Goal: Transaction & Acquisition: Purchase product/service

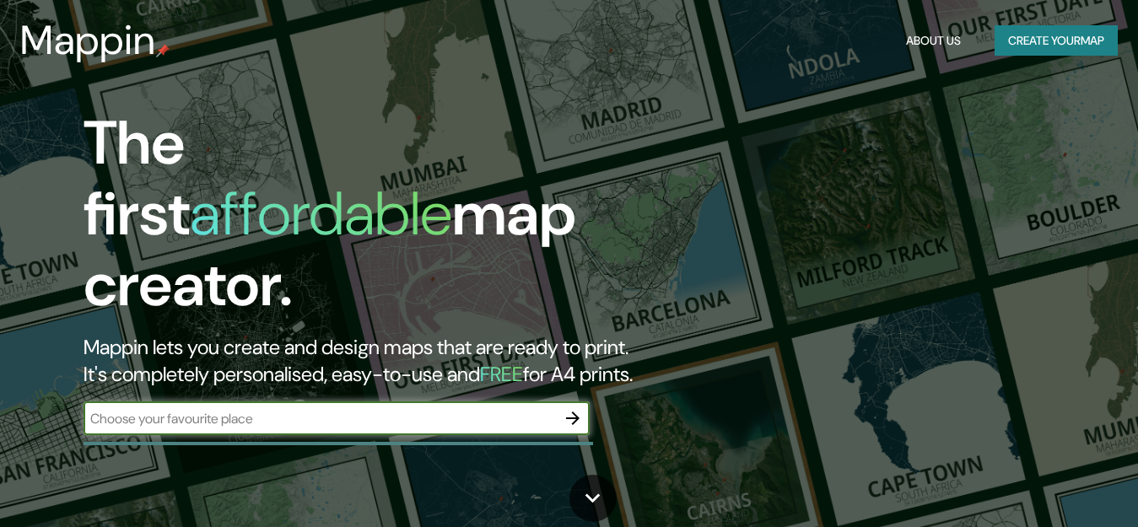
click at [331, 409] on input "text" at bounding box center [319, 418] width 472 height 19
click at [590, 504] on icon at bounding box center [593, 498] width 30 height 30
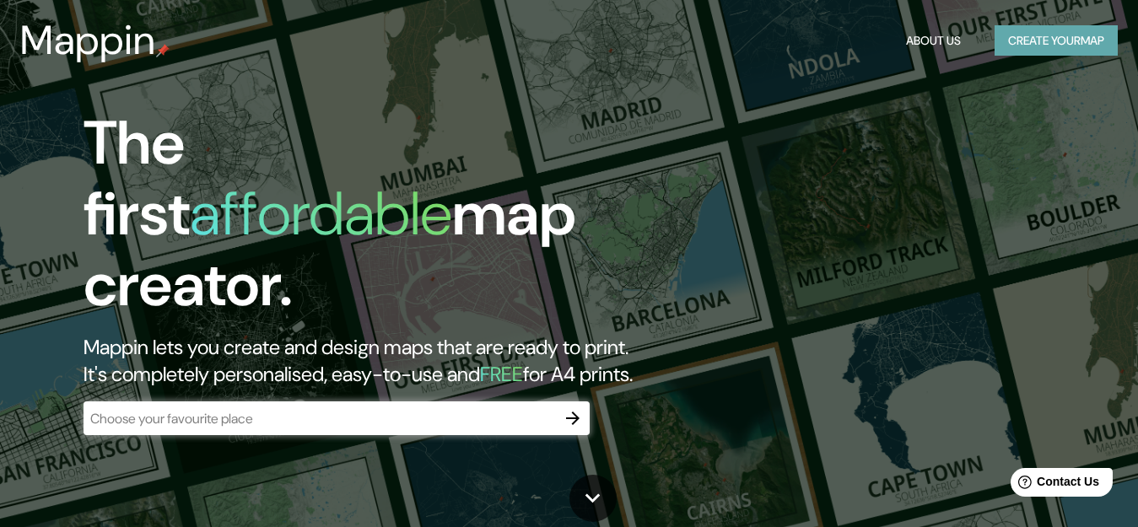
click at [1075, 43] on button "Create your map" at bounding box center [1055, 40] width 123 height 31
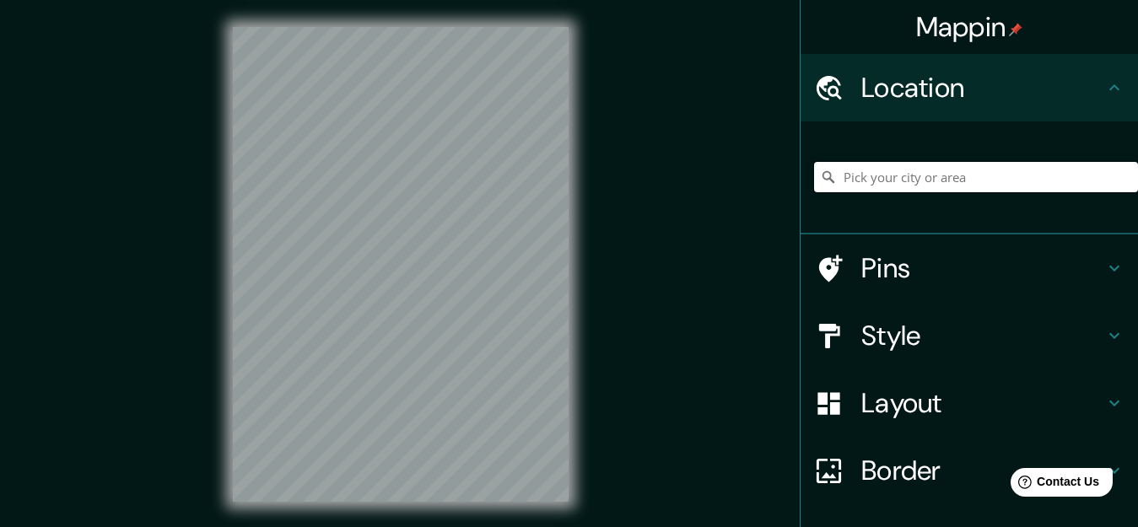
click at [939, 175] on input "Pick your city or area" at bounding box center [976, 177] width 324 height 30
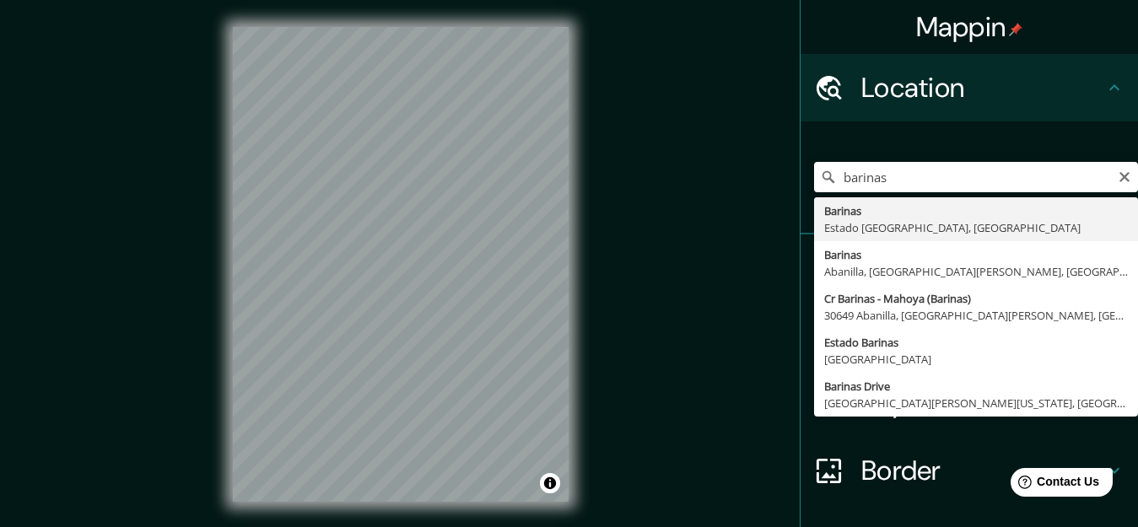
type input "Barinas, Estado Barinas, Venezuela"
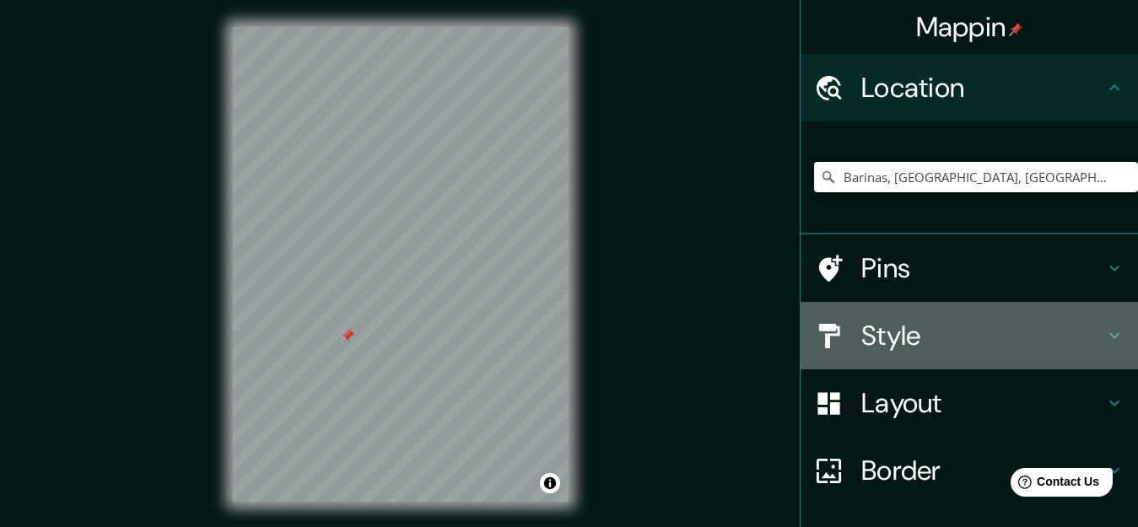
click at [877, 323] on h4 "Style" at bounding box center [982, 336] width 243 height 34
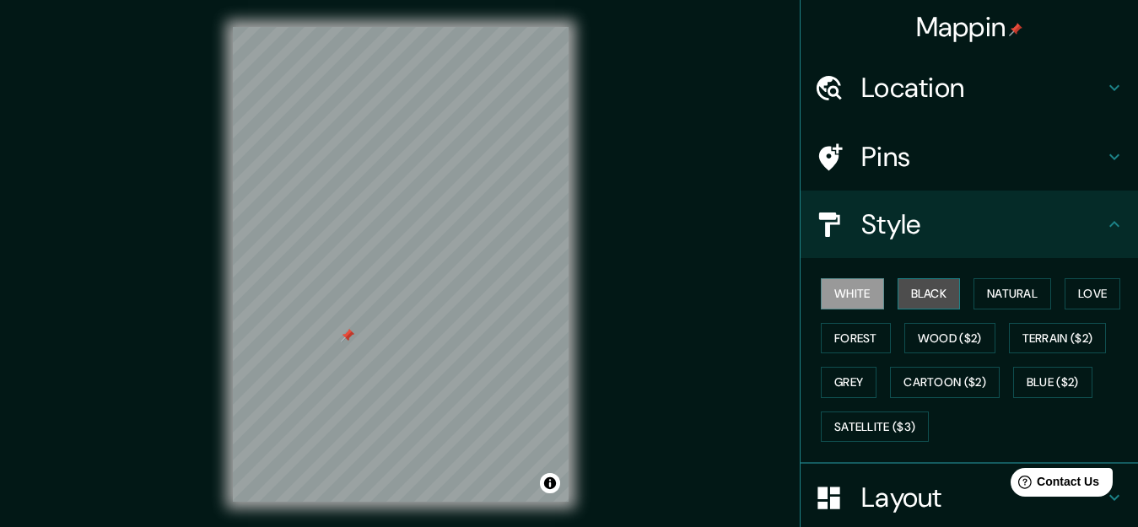
click at [912, 288] on button "Black" at bounding box center [928, 293] width 63 height 31
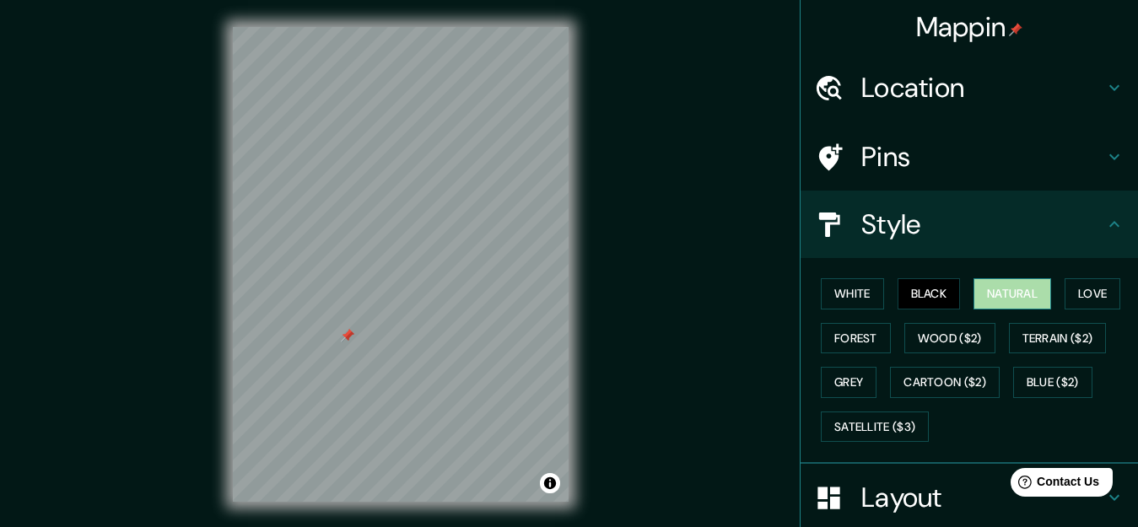
click at [991, 289] on button "Natural" at bounding box center [1012, 293] width 78 height 31
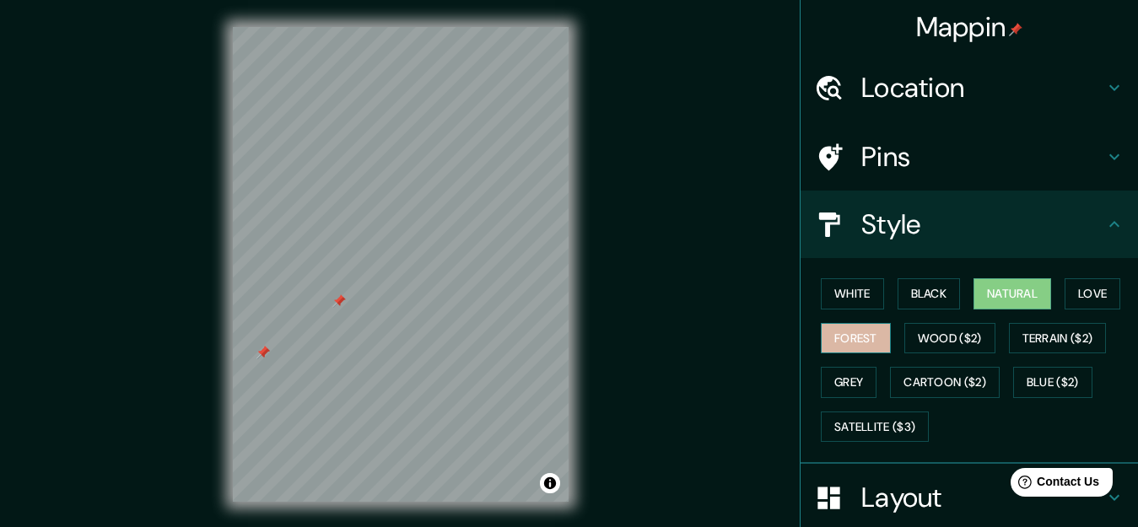
click at [821, 340] on button "Forest" at bounding box center [856, 338] width 70 height 31
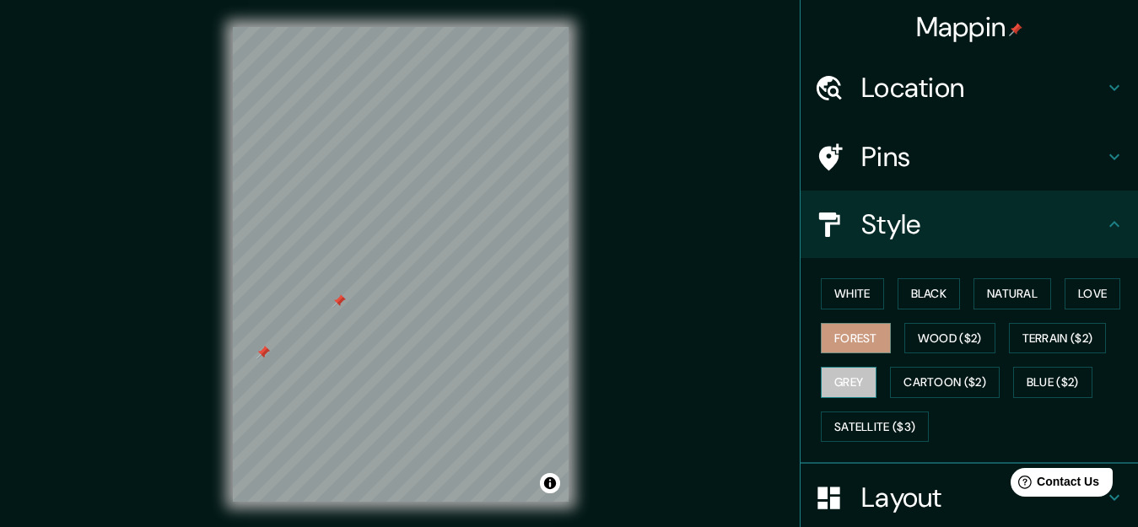
click at [840, 380] on button "Grey" at bounding box center [849, 382] width 56 height 31
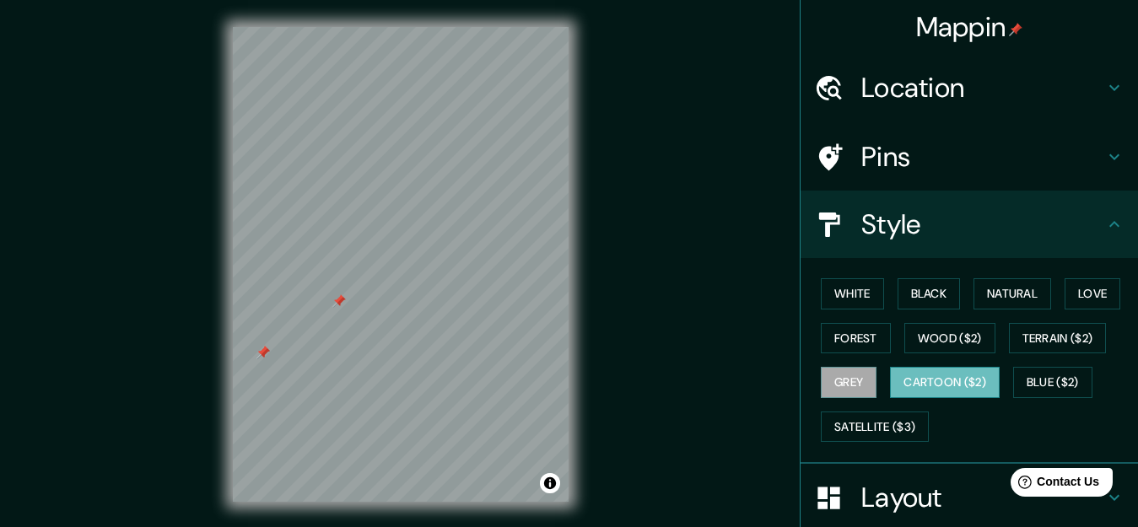
click at [907, 386] on button "Cartoon ($2)" at bounding box center [945, 382] width 110 height 31
click at [1034, 334] on button "Terrain ($2)" at bounding box center [1058, 338] width 98 height 31
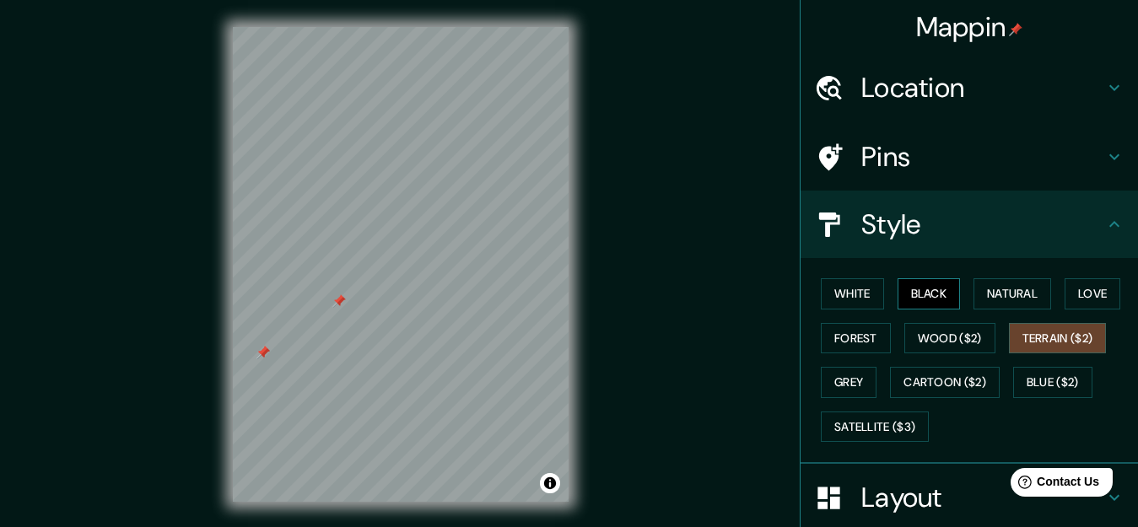
click at [921, 292] on button "Black" at bounding box center [928, 293] width 63 height 31
click at [895, 95] on h4 "Location" at bounding box center [982, 88] width 243 height 34
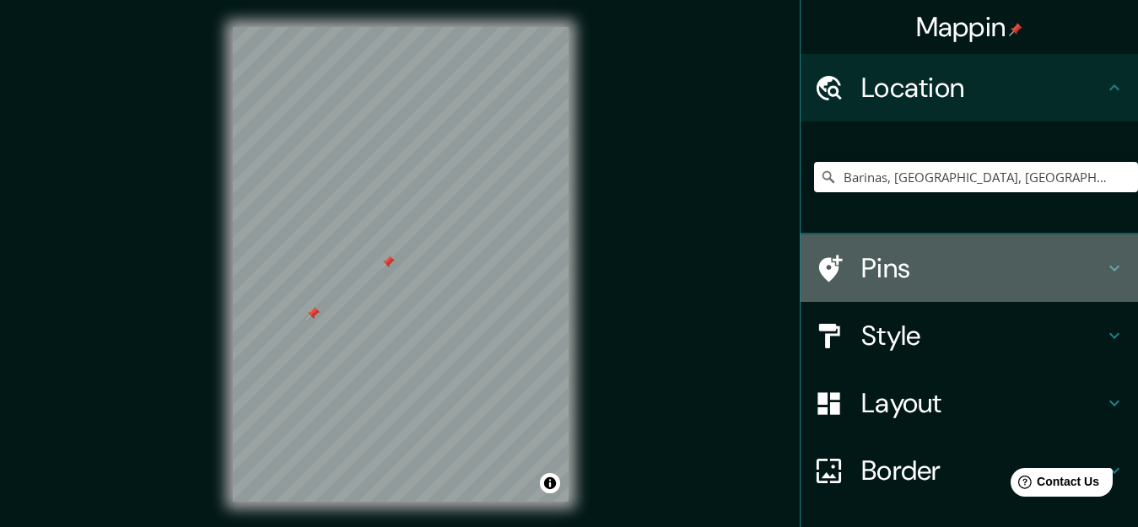
click at [872, 270] on h4 "Pins" at bounding box center [982, 268] width 243 height 34
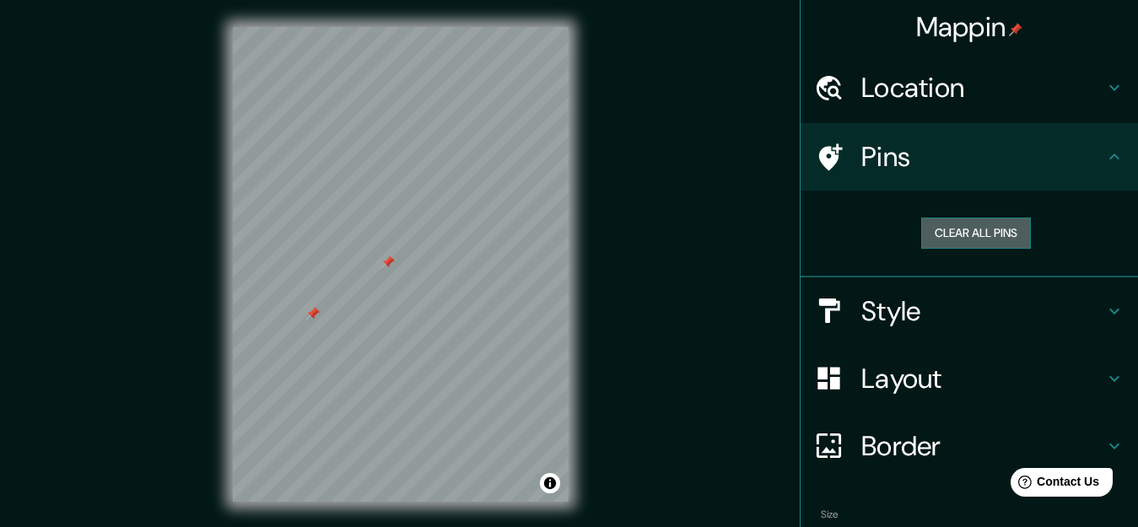
click at [948, 233] on button "Clear all pins" at bounding box center [976, 233] width 110 height 31
click at [864, 379] on h4 "Layout" at bounding box center [982, 379] width 243 height 34
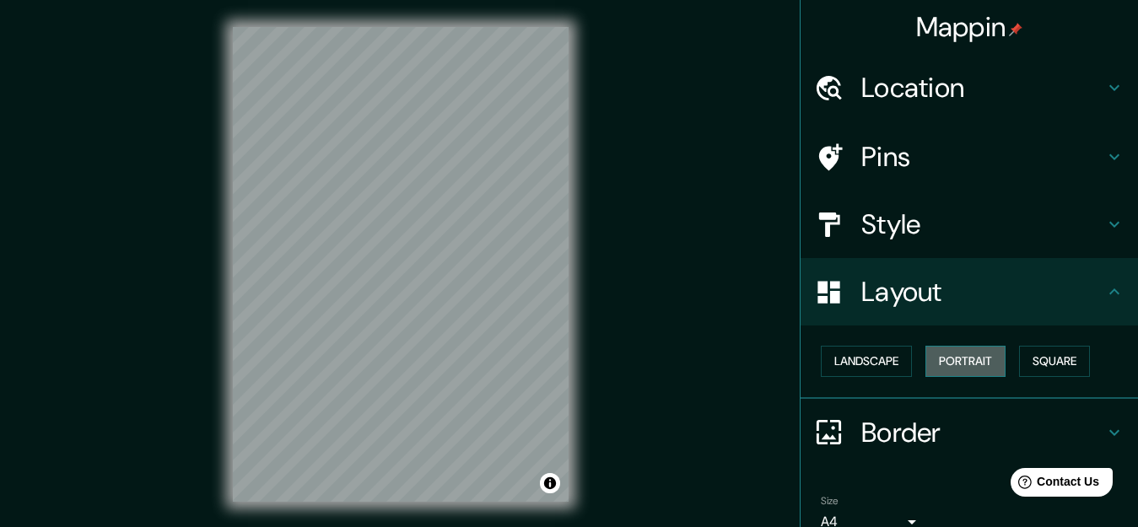
click at [956, 357] on button "Portrait" at bounding box center [965, 361] width 80 height 31
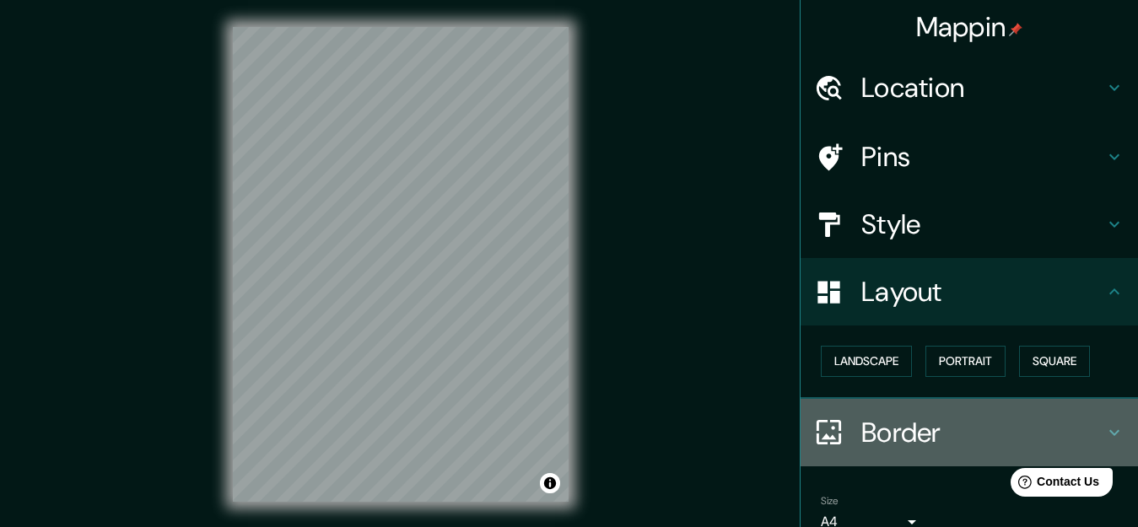
click at [903, 424] on h4 "Border" at bounding box center [982, 433] width 243 height 34
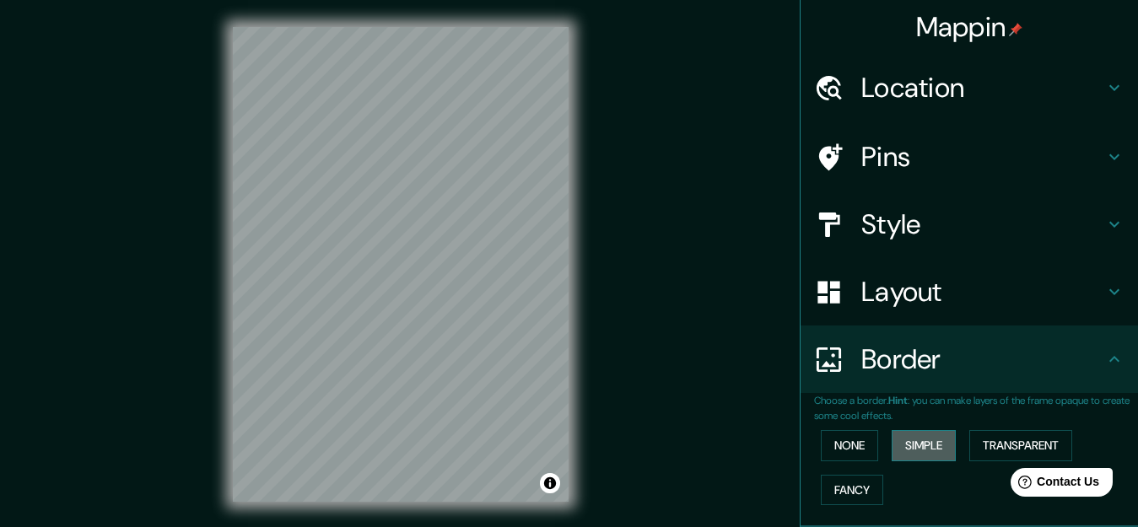
click at [907, 450] on button "Simple" at bounding box center [923, 445] width 64 height 31
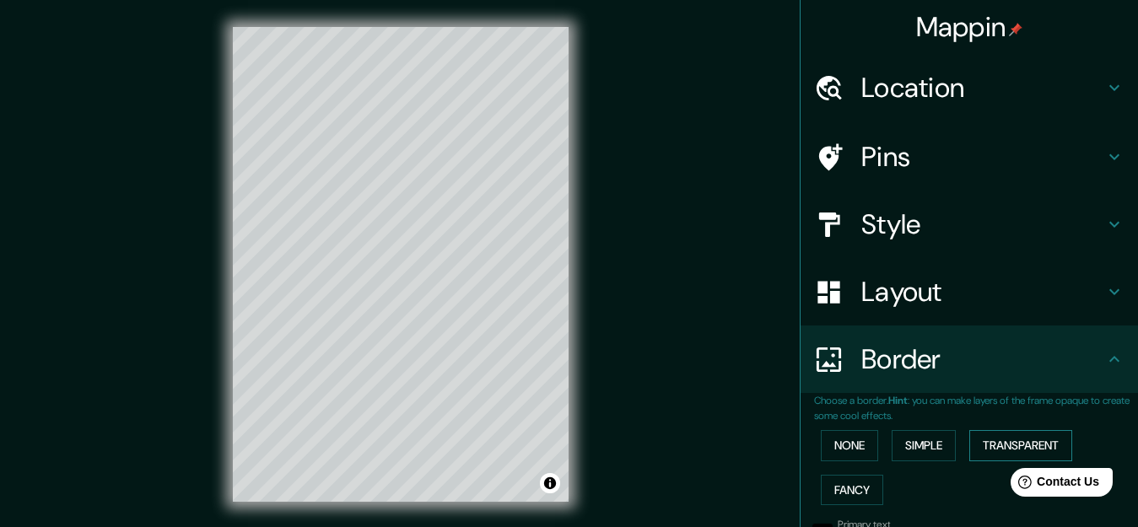
click at [983, 444] on button "Transparent" at bounding box center [1020, 445] width 103 height 31
click at [838, 484] on button "Fancy" at bounding box center [852, 490] width 62 height 31
click at [864, 170] on h4 "Pins" at bounding box center [982, 157] width 243 height 34
type input "159"
type input "32"
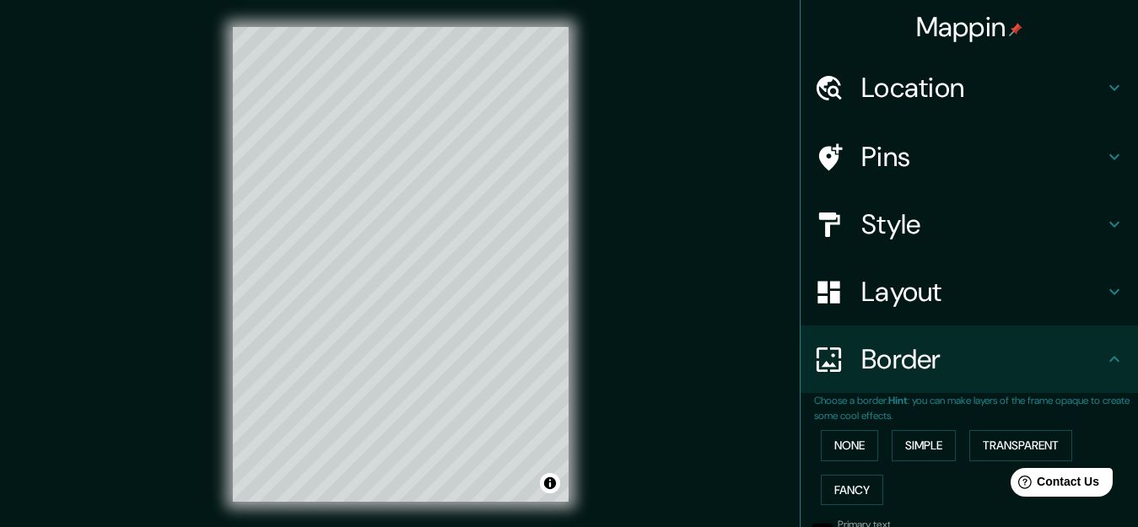
type input "32"
type input "16"
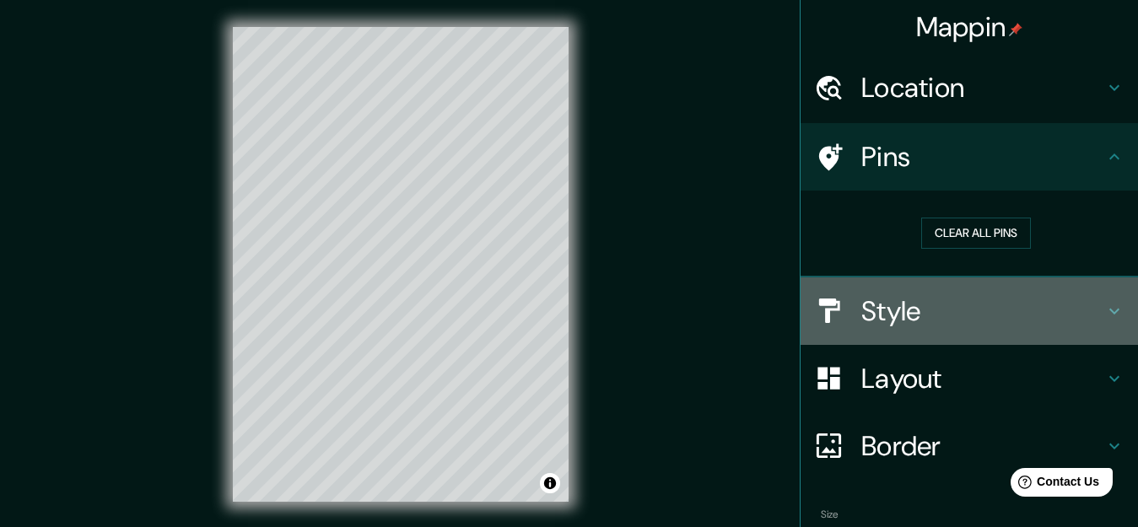
click at [871, 294] on h4 "Style" at bounding box center [982, 311] width 243 height 34
type input "159"
type input "32"
type input "16"
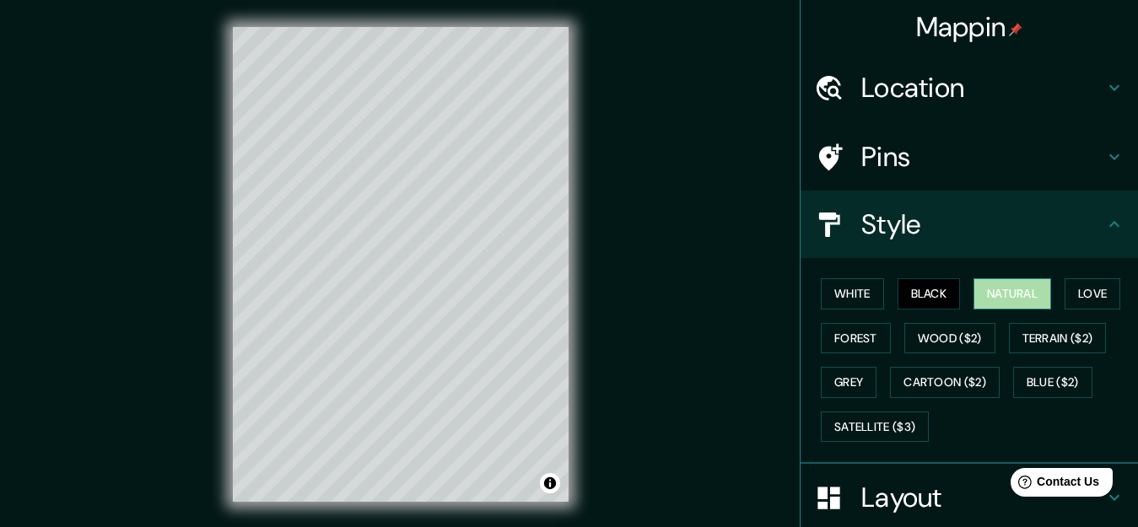
click at [983, 294] on button "Natural" at bounding box center [1012, 293] width 78 height 31
click at [908, 288] on button "Black" at bounding box center [928, 293] width 63 height 31
